Goal: Navigation & Orientation: Find specific page/section

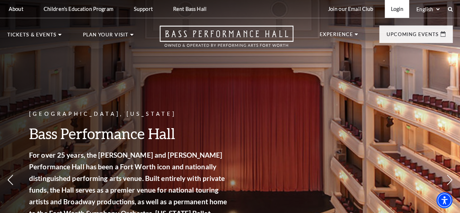
click at [322, 8] on link "Login" at bounding box center [397, 9] width 24 height 18
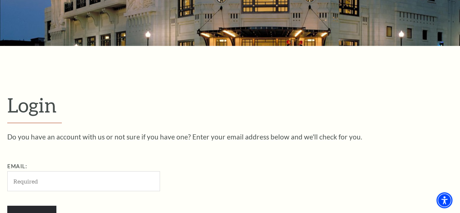
scroll to position [107, 0]
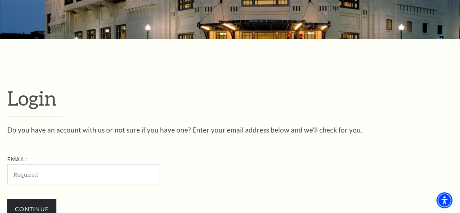
click at [62, 170] on input "Email:" at bounding box center [83, 174] width 153 height 20
type input "gianamarie6@gmail.com"
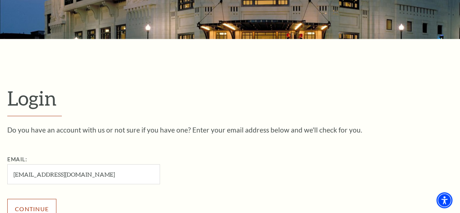
click at [31, 206] on input "Continue" at bounding box center [31, 209] width 49 height 20
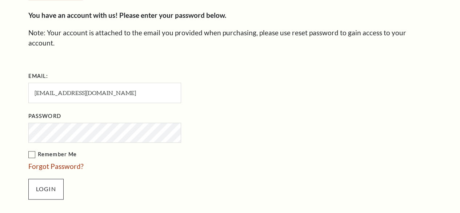
scroll to position [204, 0]
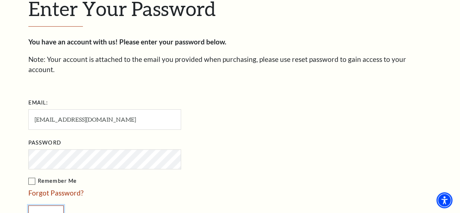
click at [43, 205] on input "Login" at bounding box center [45, 215] width 35 height 20
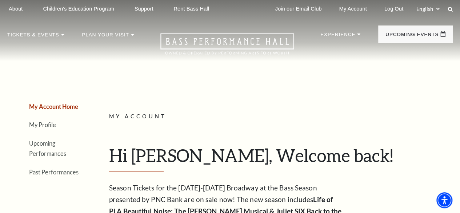
click at [41, 151] on li "Upcoming Performances" at bounding box center [55, 148] width 53 height 21
click at [43, 150] on link "Upcoming Performances" at bounding box center [47, 148] width 37 height 17
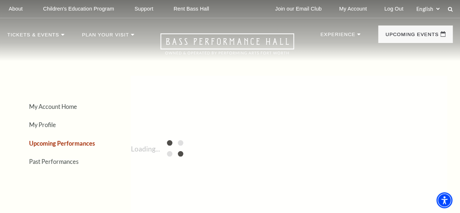
click at [44, 147] on link "Upcoming Performances" at bounding box center [62, 143] width 66 height 7
